Goal: Task Accomplishment & Management: Manage account settings

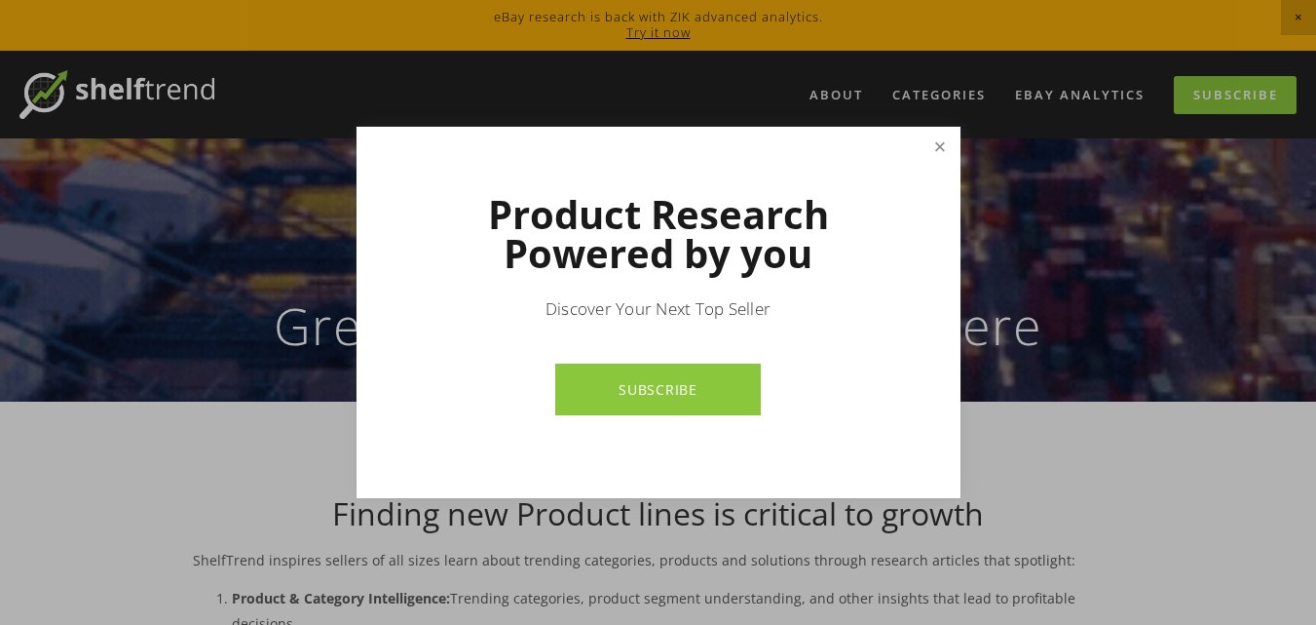
click at [937, 147] on link "Close" at bounding box center [940, 147] width 34 height 34
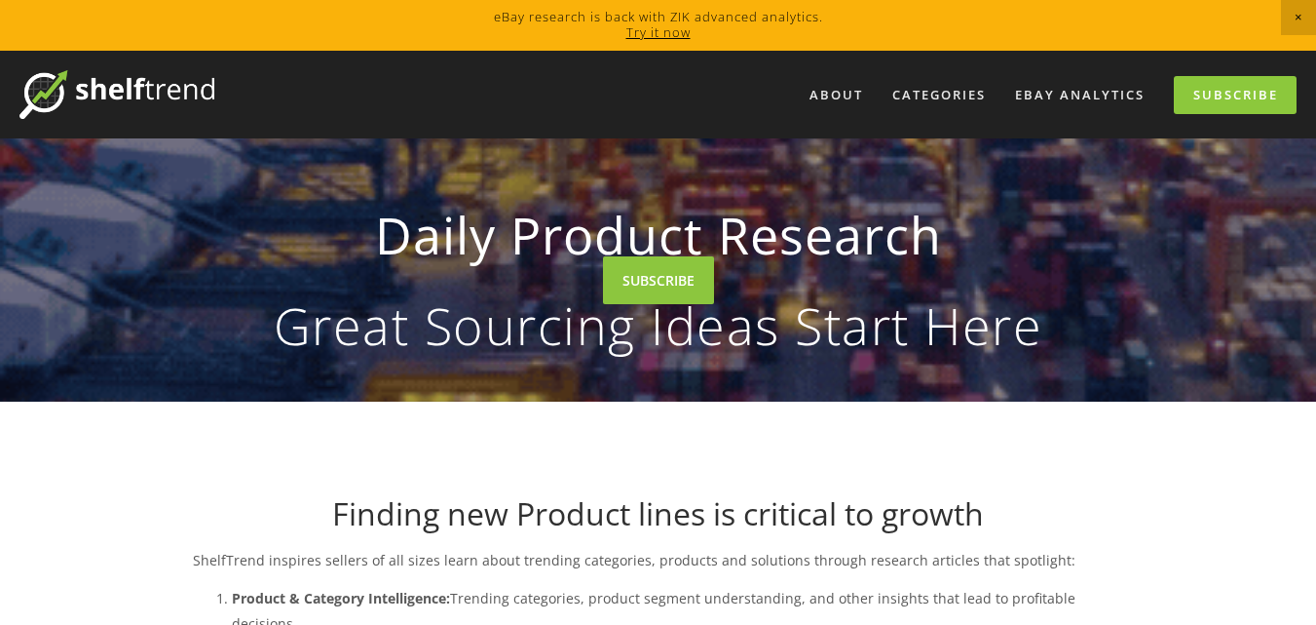
click at [1301, 15] on span "Close Announcement" at bounding box center [1298, 17] width 35 height 35
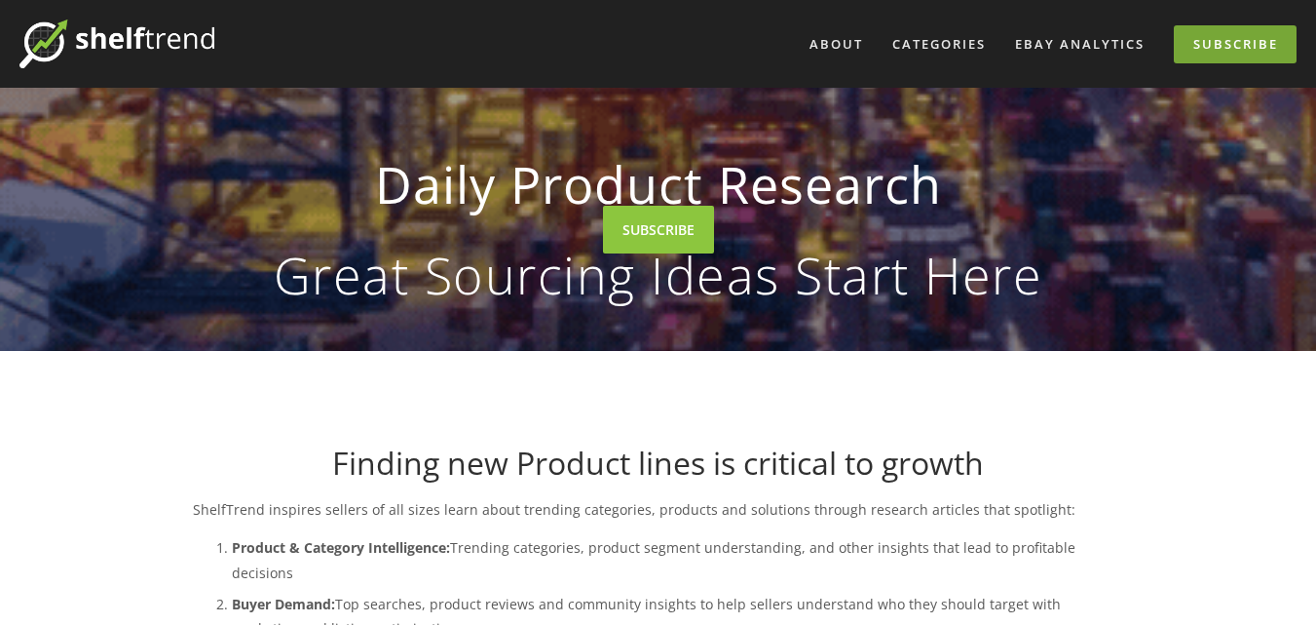
click at [1197, 55] on link "Subscribe" at bounding box center [1235, 44] width 123 height 38
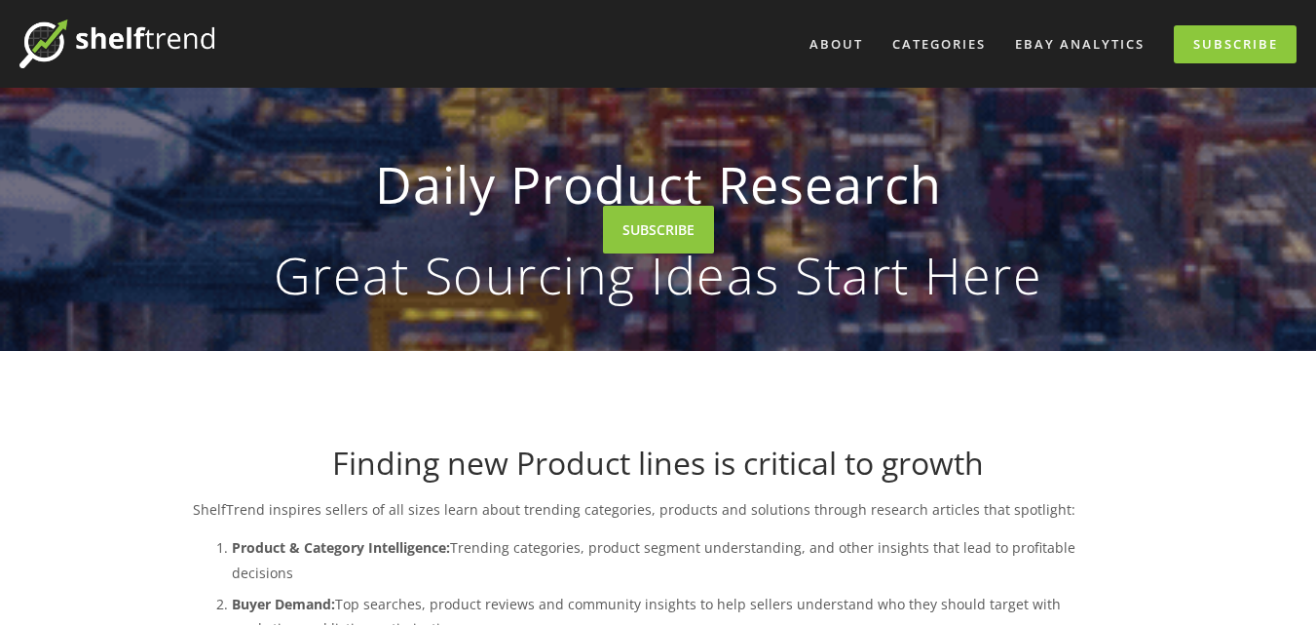
click at [173, 49] on img at bounding box center [116, 43] width 195 height 49
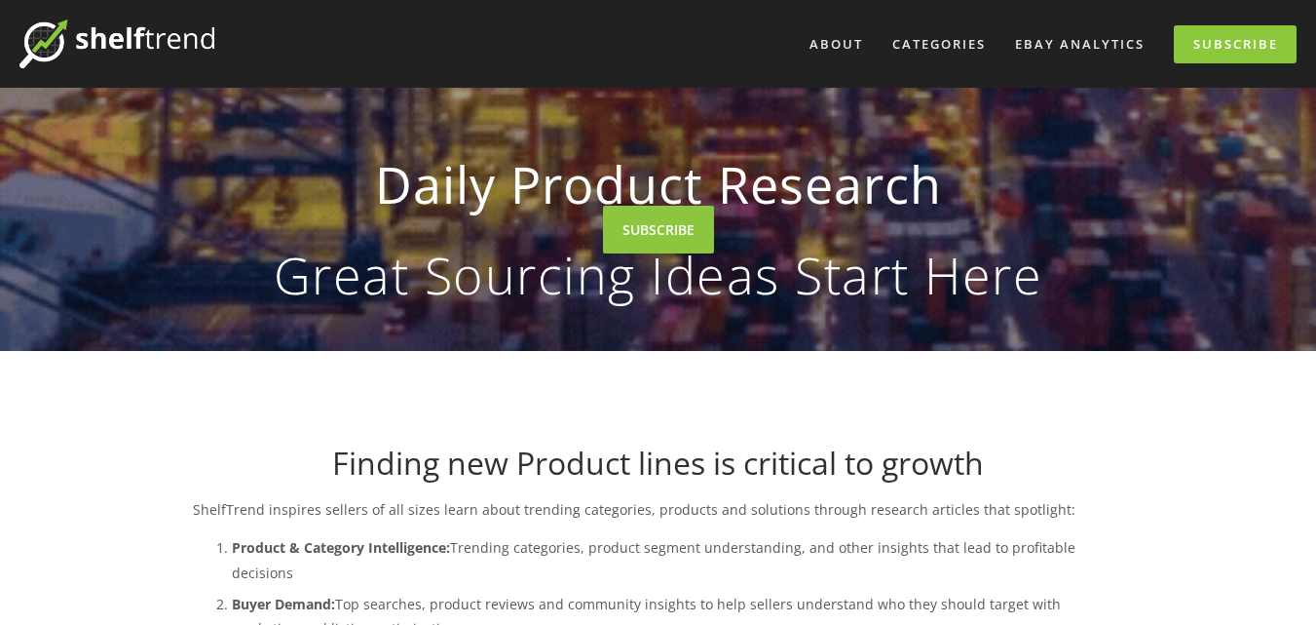
click at [83, 38] on img at bounding box center [116, 43] width 195 height 49
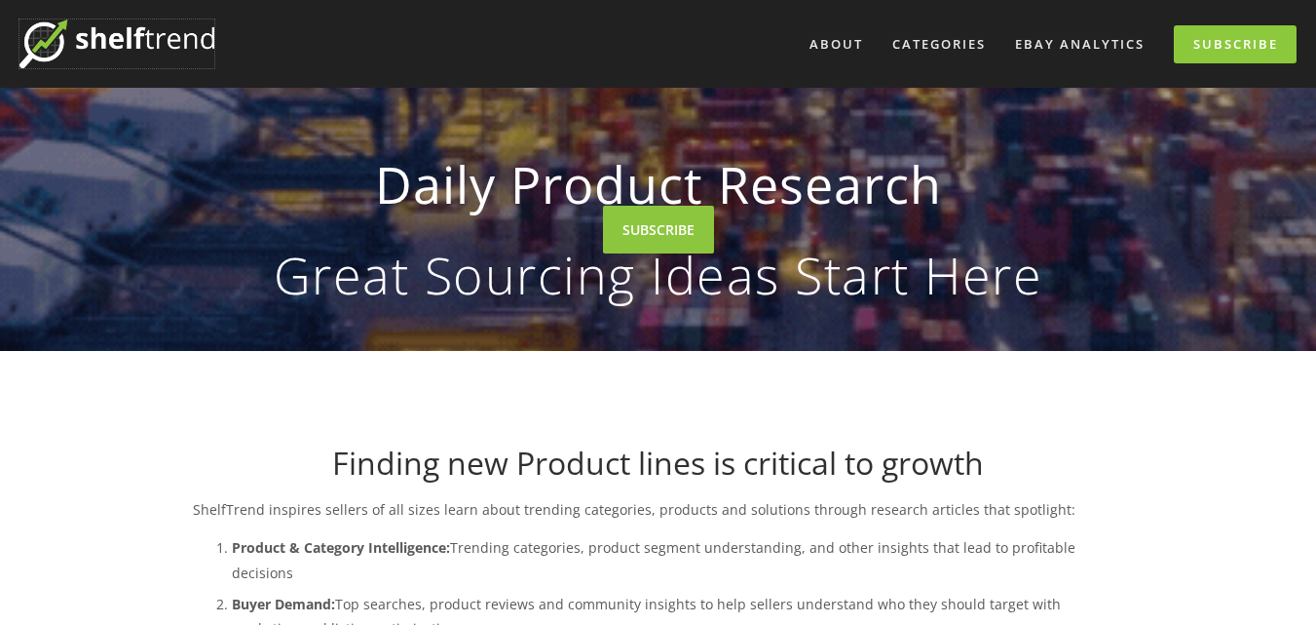
scroll to position [455, 0]
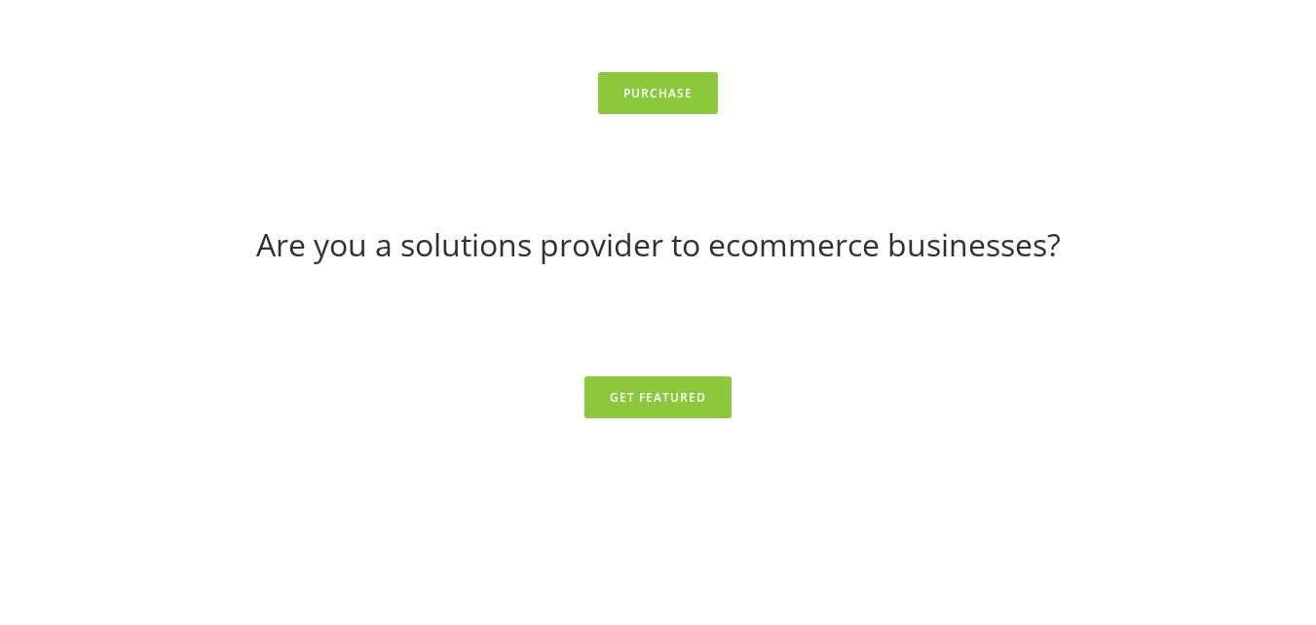
scroll to position [8053, 0]
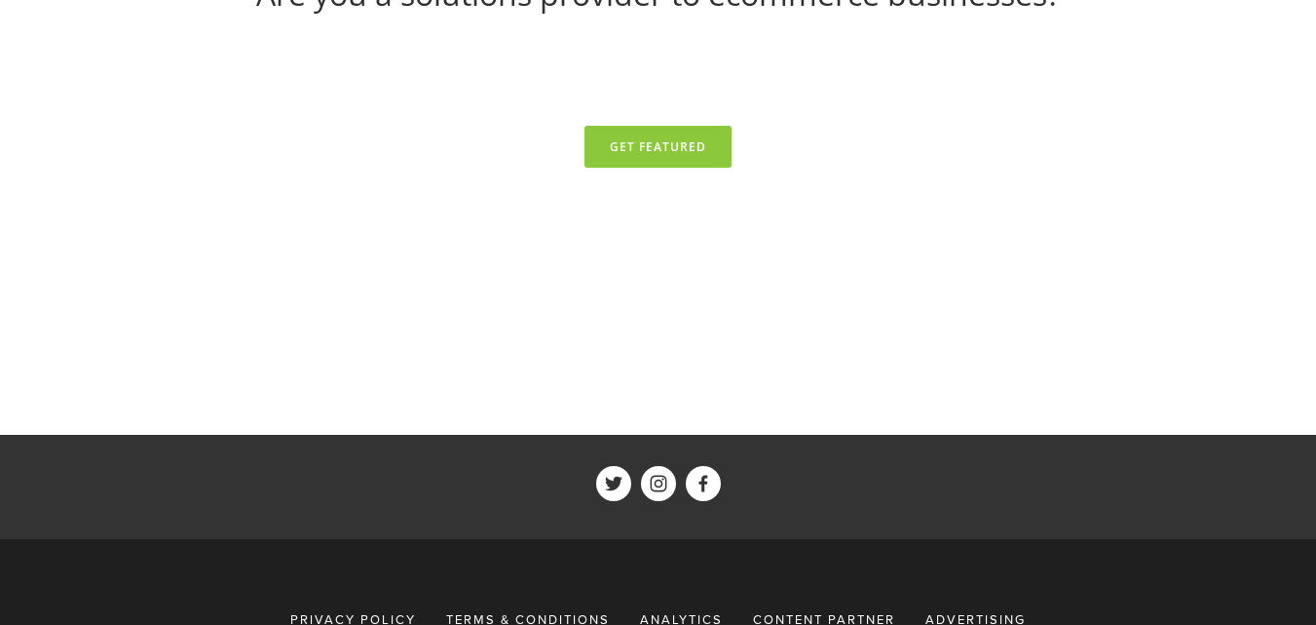
click at [824, 610] on span "Content Partner" at bounding box center [824, 619] width 142 height 18
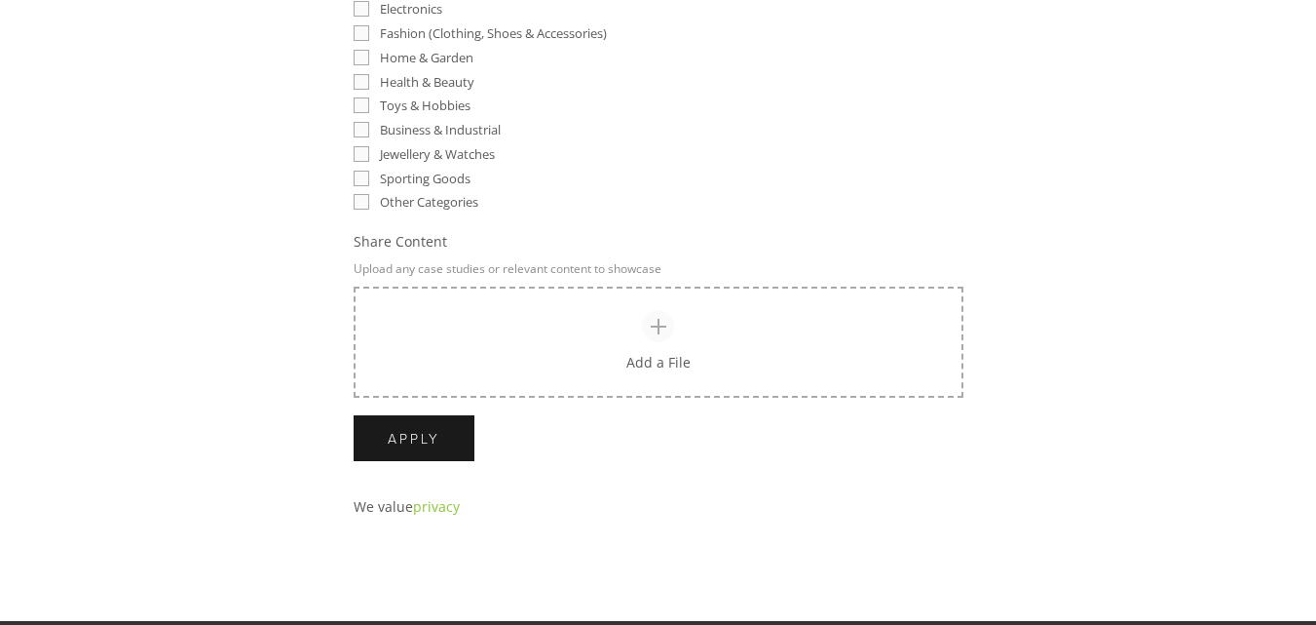
scroll to position [1357, 0]
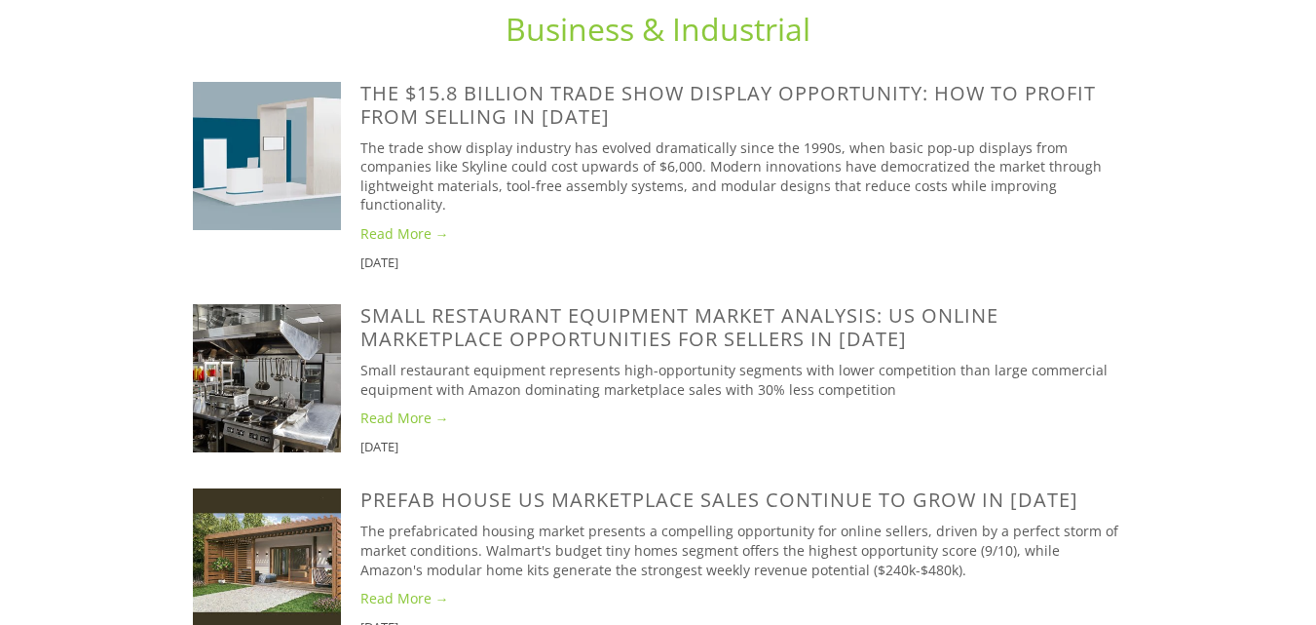
scroll to position [3896, 0]
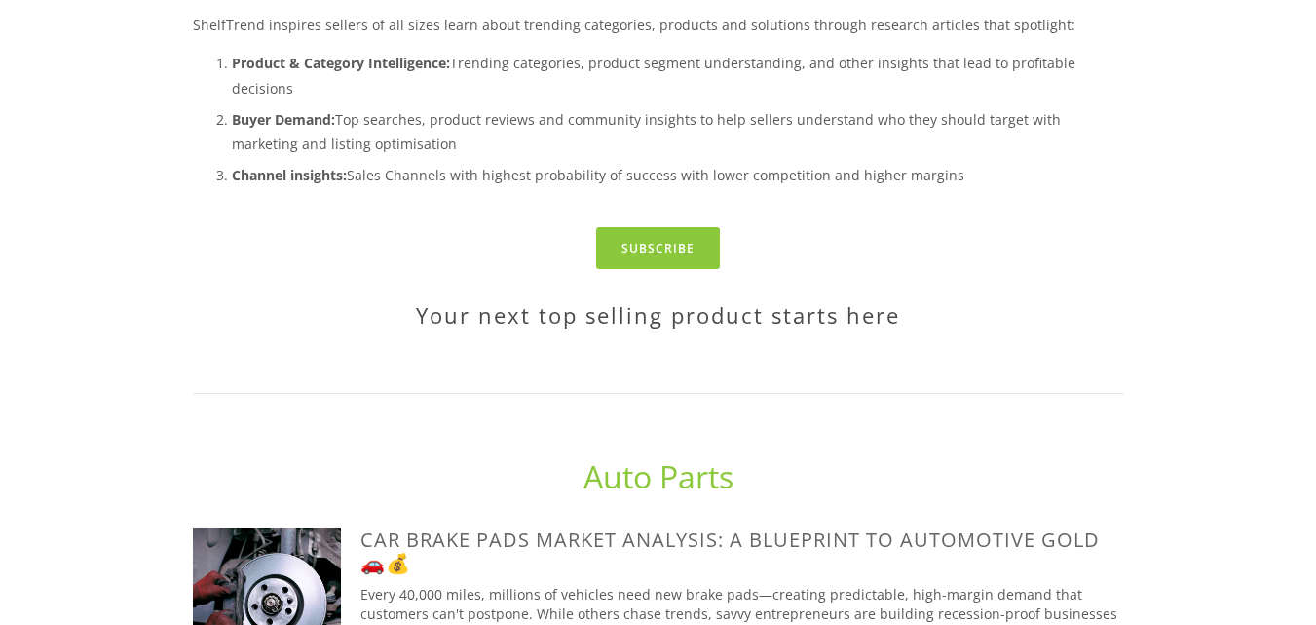
scroll to position [0, 0]
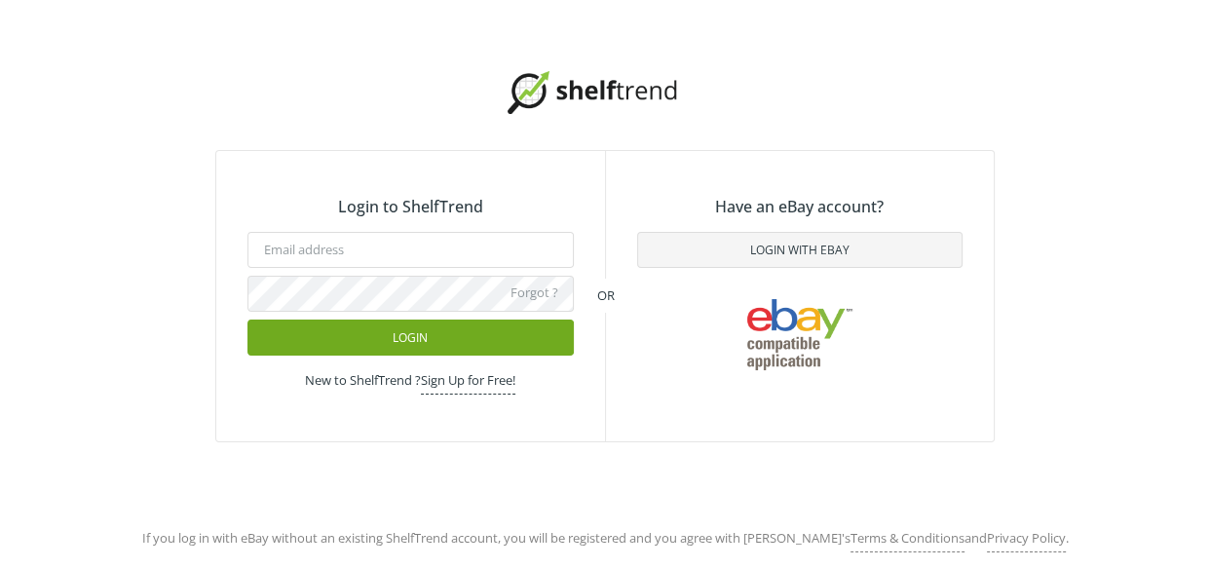
type input "[EMAIL_ADDRESS][DOMAIN_NAME]"
click at [425, 344] on button "Login" at bounding box center [410, 338] width 326 height 36
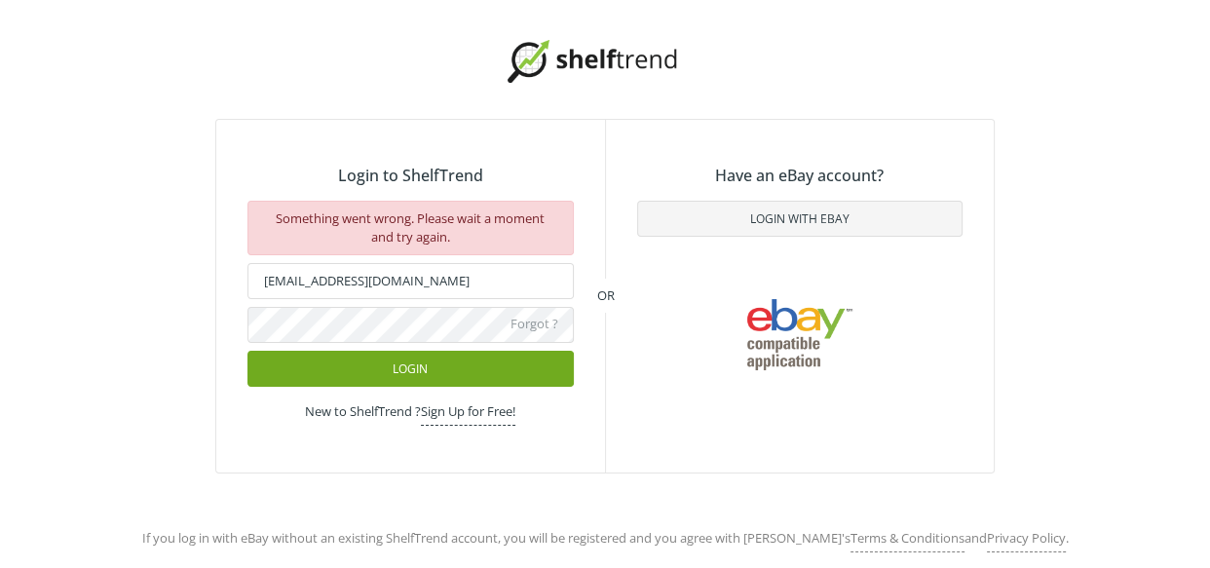
click at [421, 371] on button "Login" at bounding box center [410, 369] width 326 height 36
click at [406, 366] on button "Login" at bounding box center [410, 369] width 326 height 36
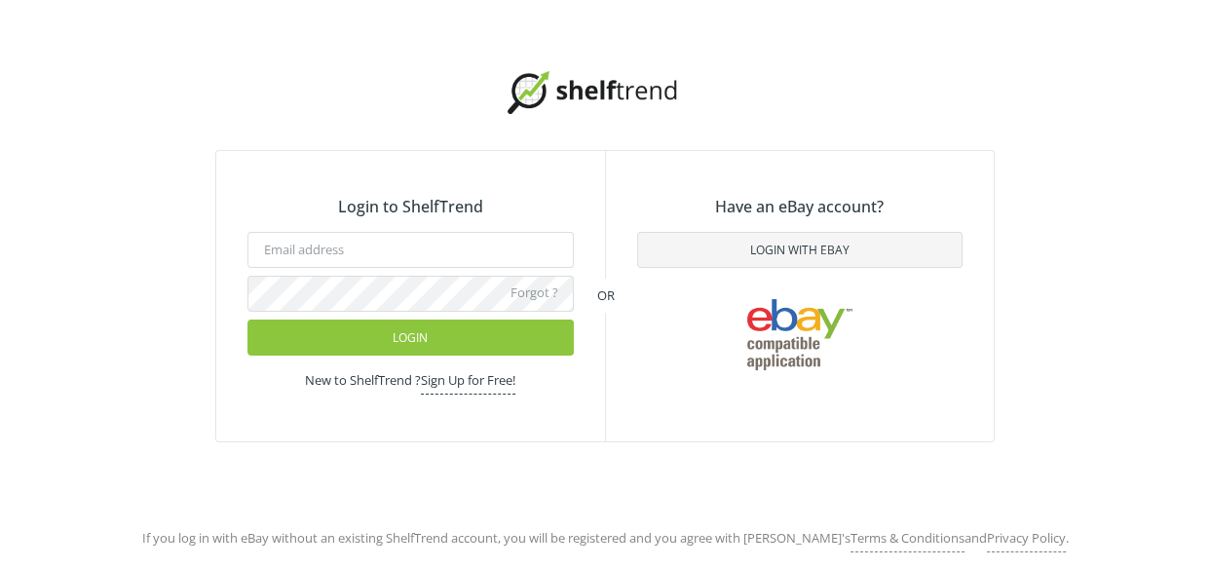
type input "[EMAIL_ADDRESS][DOMAIN_NAME]"
